Goal: Navigation & Orientation: Go to known website

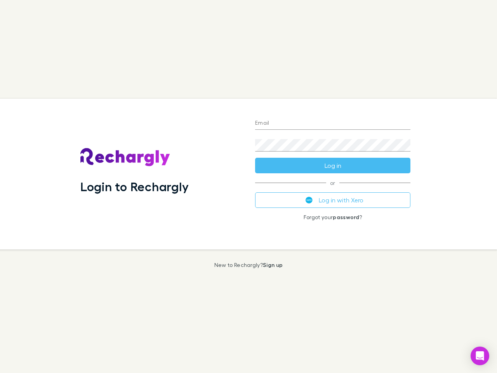
click at [249, 187] on div "Login to Rechargly" at bounding box center [161, 174] width 175 height 151
click at [333, 124] on input "Email" at bounding box center [332, 123] width 155 height 12
click at [333, 166] on button "Log in" at bounding box center [332, 166] width 155 height 16
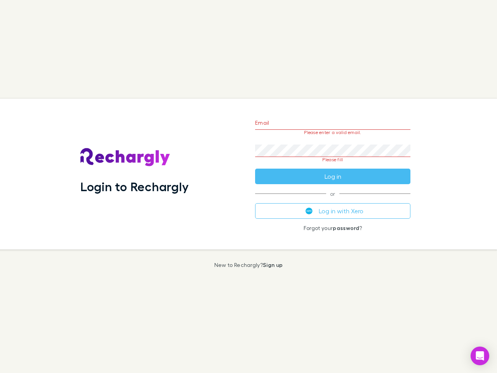
click at [333, 200] on div "Email Please enter a valid email. Password Please fill Log in or Log in with Xe…" at bounding box center [333, 174] width 168 height 151
click at [480, 356] on icon "Open Intercom Messenger" at bounding box center [480, 355] width 8 height 9
